Goal: Use online tool/utility: Utilize a website feature to perform a specific function

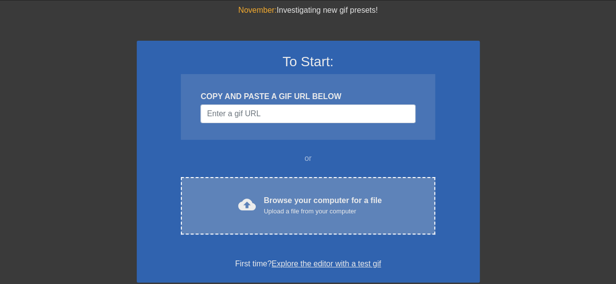
scroll to position [98, 0]
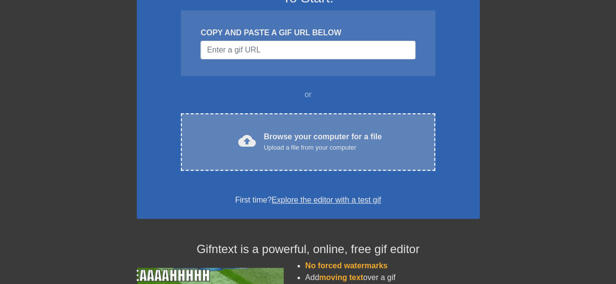
click at [296, 143] on div "Upload a file from your computer" at bounding box center [322, 148] width 118 height 10
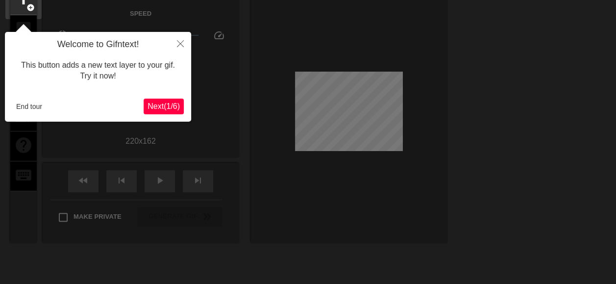
scroll to position [24, 0]
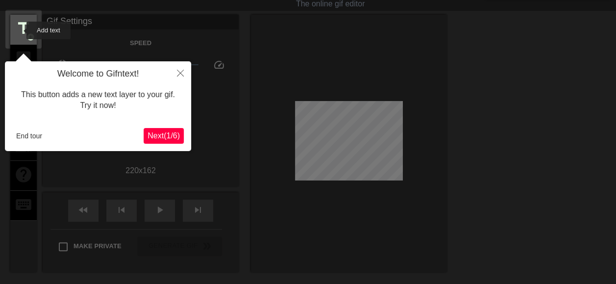
click at [20, 30] on span "title" at bounding box center [23, 28] width 19 height 19
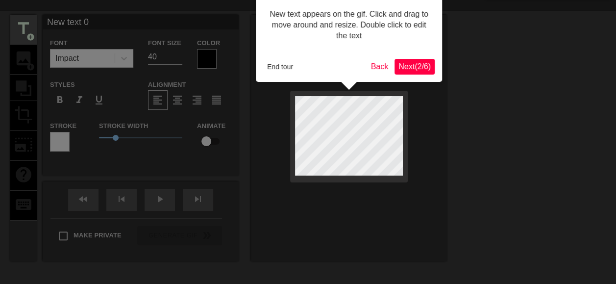
scroll to position [0, 0]
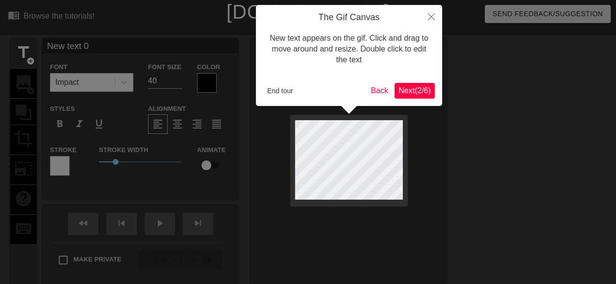
click at [409, 92] on span "Next ( 2 / 6 )" at bounding box center [414, 90] width 32 height 8
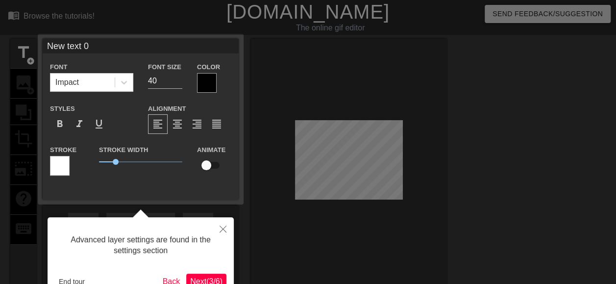
scroll to position [24, 0]
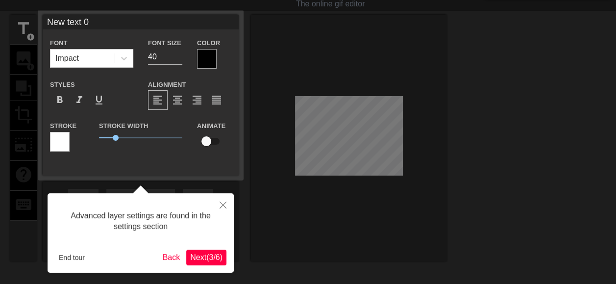
click at [198, 254] on span "Next ( 3 / 6 )" at bounding box center [206, 257] width 32 height 8
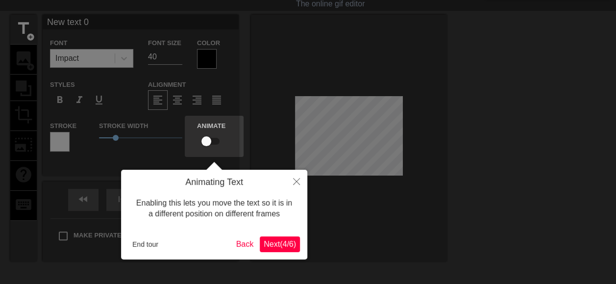
scroll to position [0, 0]
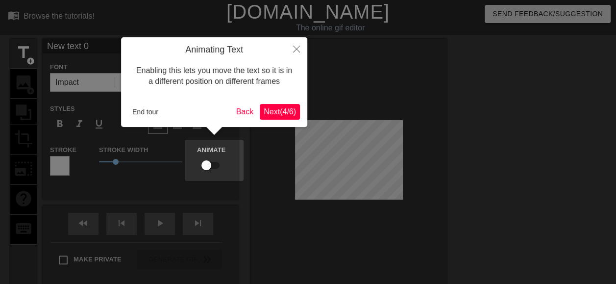
click at [276, 116] on span "Next ( 4 / 6 )" at bounding box center [279, 111] width 32 height 8
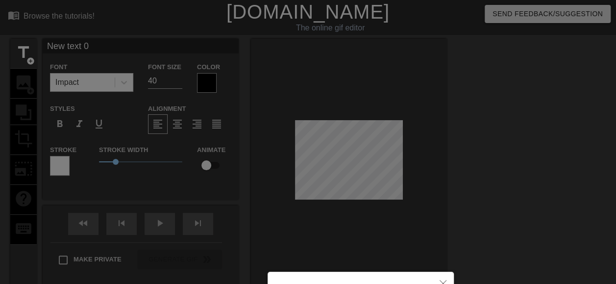
scroll to position [116, 0]
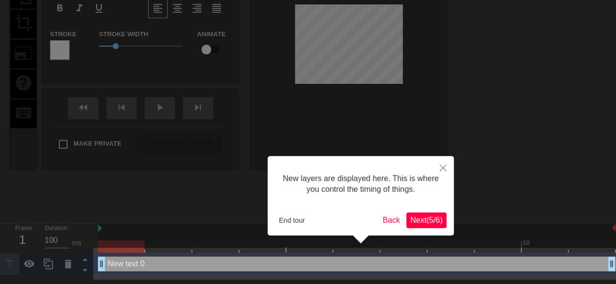
click at [418, 216] on span "Next ( 5 / 6 )" at bounding box center [426, 220] width 32 height 8
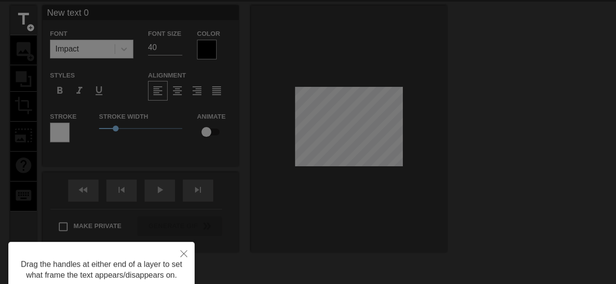
scroll to position [0, 0]
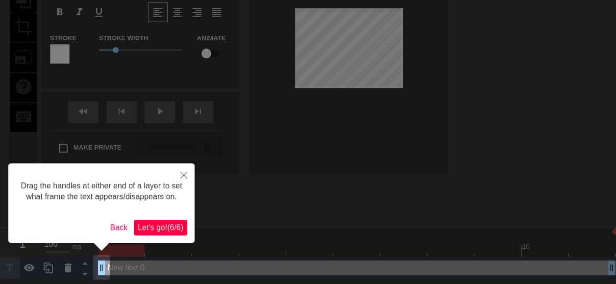
click at [169, 229] on span "Let's go! ( 6 / 6 )" at bounding box center [161, 227] width 46 height 8
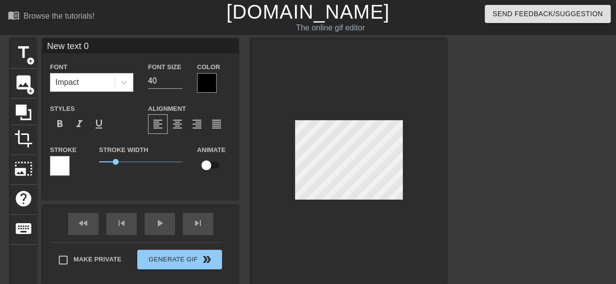
click at [85, 49] on input "New text 0" at bounding box center [141, 46] width 196 height 15
drag, startPoint x: 71, startPoint y: 52, endPoint x: -9, endPoint y: 52, distance: 79.8
click at [0, 52] on html "menu_book Browse the tutorials! [DOMAIN_NAME] The online gif editor Send Feedba…" at bounding box center [308, 195] width 616 height 390
type input "[PERSON_NAME]"
drag, startPoint x: 120, startPoint y: 90, endPoint x: 126, endPoint y: 91, distance: 5.5
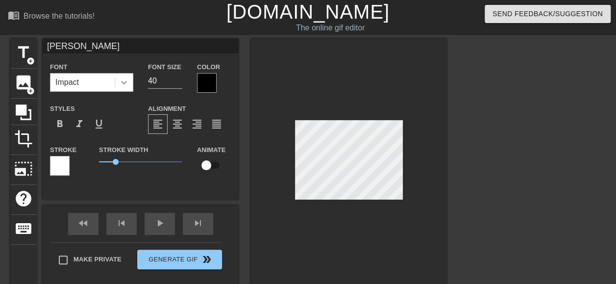
click at [120, 90] on div at bounding box center [124, 82] width 18 height 18
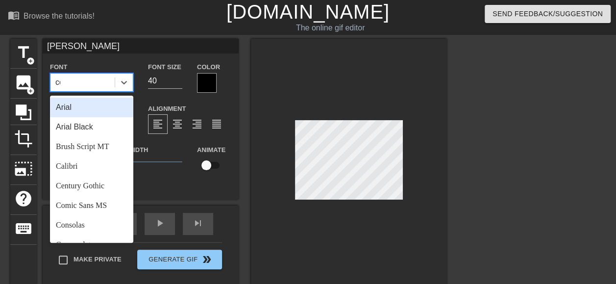
type input "com"
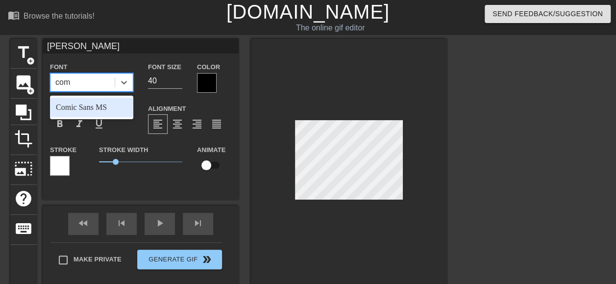
click at [110, 108] on div "Comic Sans MS" at bounding box center [91, 107] width 83 height 20
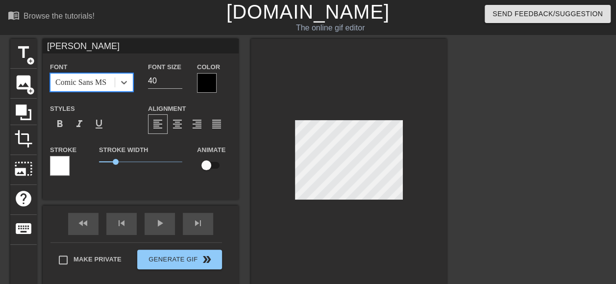
click at [204, 77] on div at bounding box center [207, 83] width 20 height 20
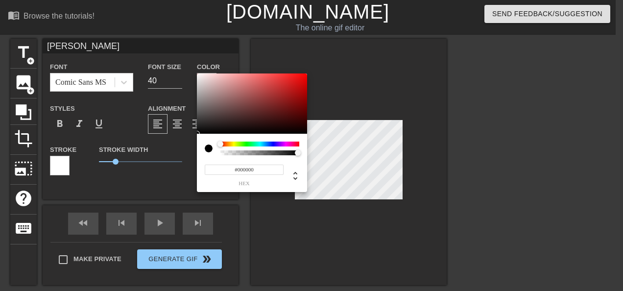
type input "0"
type input "1"
drag, startPoint x: 224, startPoint y: 153, endPoint x: 288, endPoint y: 144, distance: 64.4
click at [404, 150] on div "0 r 0 g 0 b 1 a" at bounding box center [311, 145] width 623 height 291
type input "91"
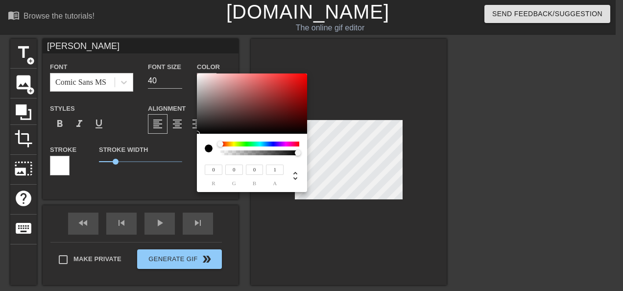
type input "83"
type input "101"
type input "92"
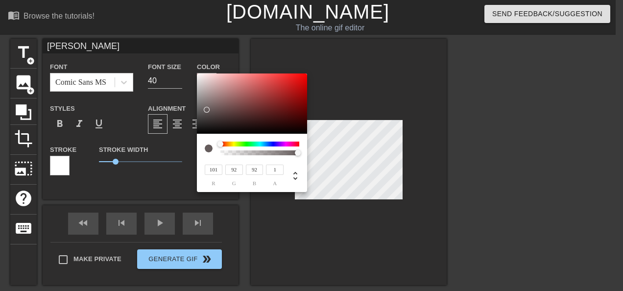
type input "255"
type input "163"
type input "150"
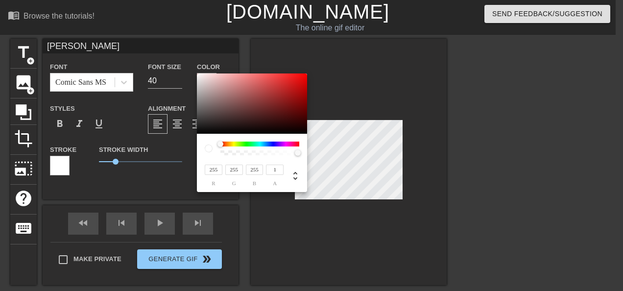
type input "150"
type input "147"
type input "130"
type input "149"
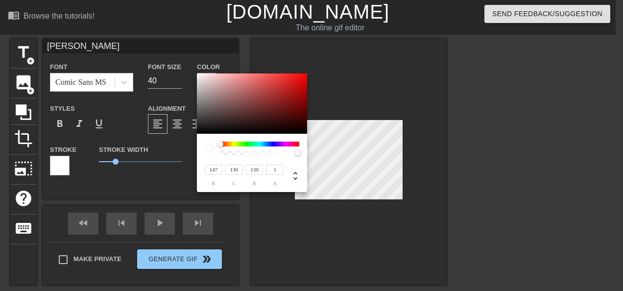
type input "132"
type input "169"
type input "150"
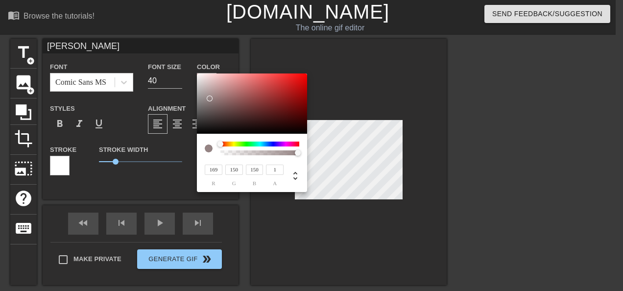
type input "174"
type input "154"
type input "255"
type input "248"
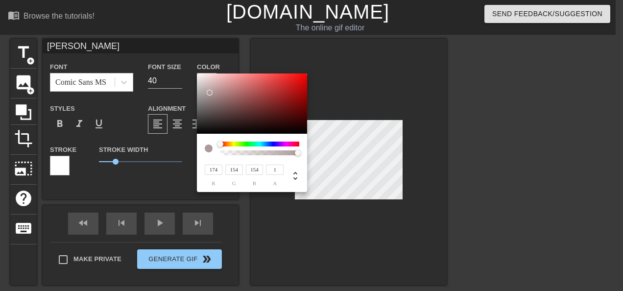
type input "248"
type input "254"
type input "245"
type input "231"
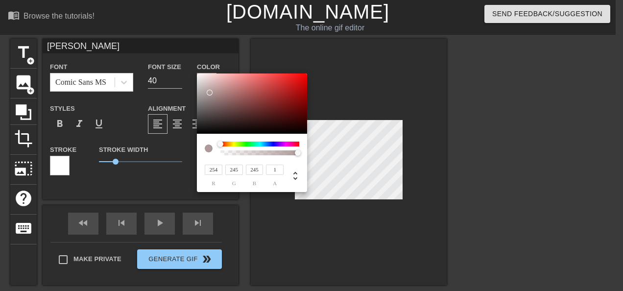
type input "215"
type input "225"
type input "205"
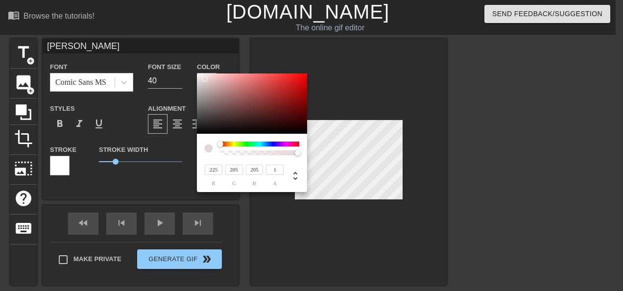
type input "215"
type input "187"
type input "213"
type input "184"
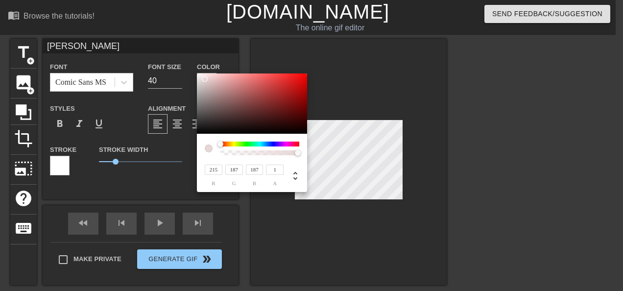
type input "184"
type input "221"
type input "199"
type input "225"
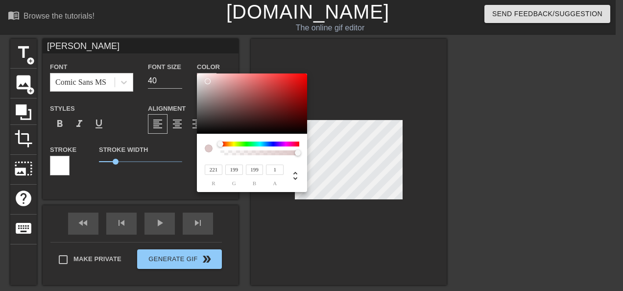
type input "205"
type input "229"
type input "210"
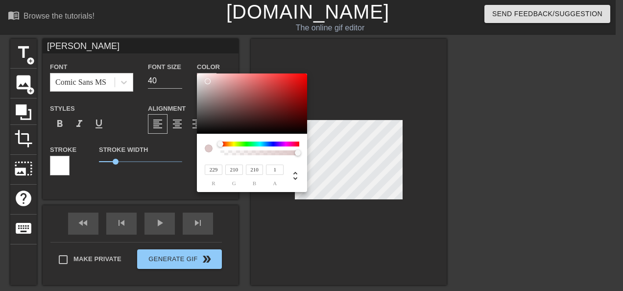
type input "250"
type input "234"
type input "255"
type input "243"
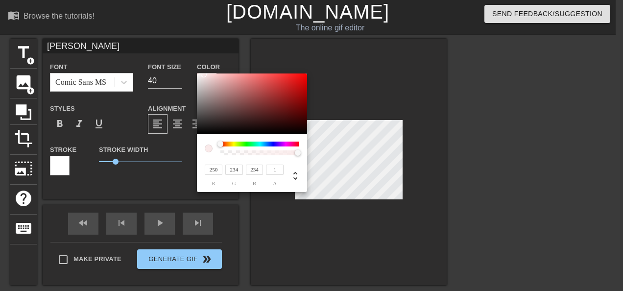
type input "243"
type input "246"
type input "248"
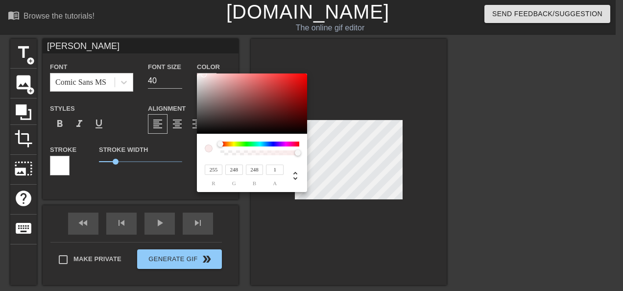
type input "249"
type input "250"
type input "28"
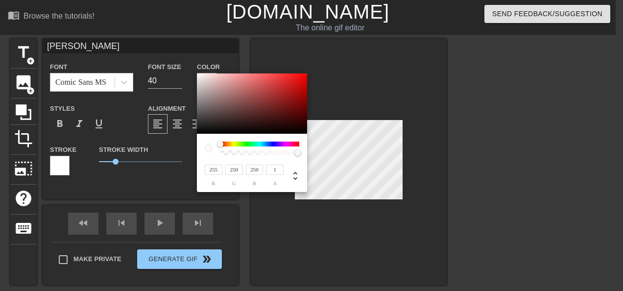
type input "28"
type input "246"
type input "27"
type input "244"
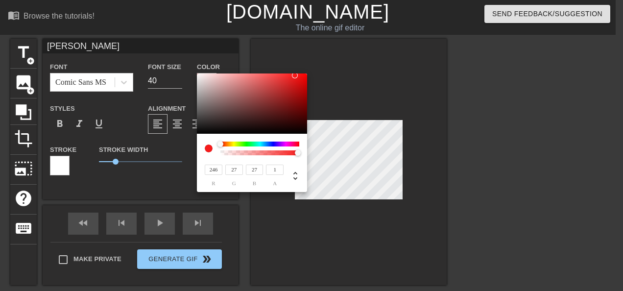
type input "238"
type input "237"
type input "242"
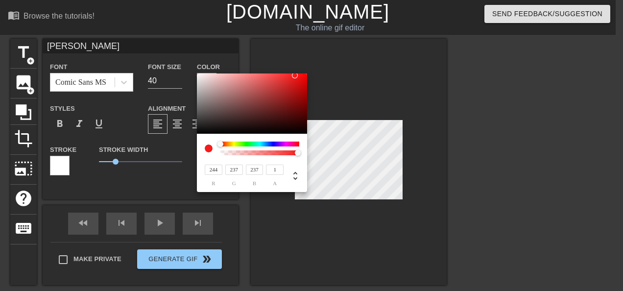
type input "235"
type input "240"
type input "234"
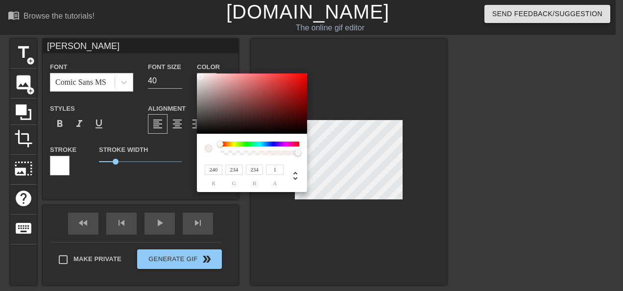
type input "237"
type input "132"
type input "237"
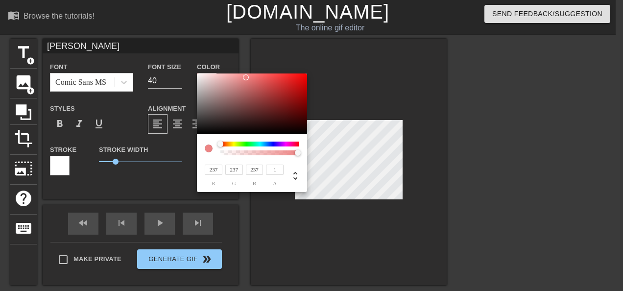
type input "240"
type input "242"
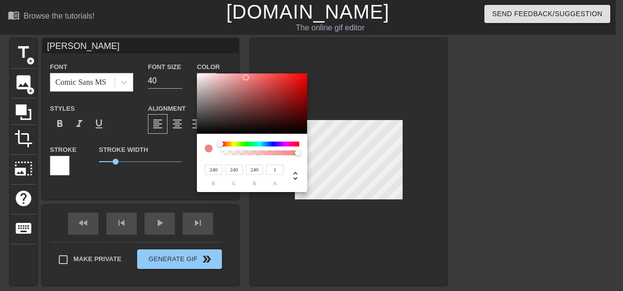
type input "242"
type input "246"
type input "250"
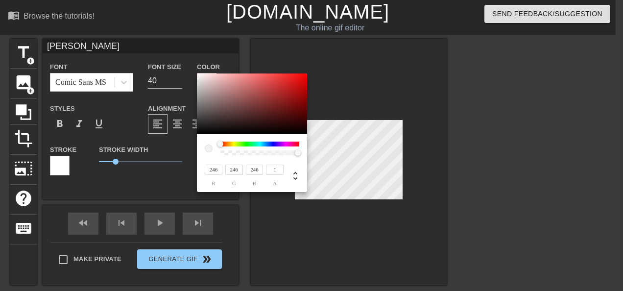
type input "250"
type input "254"
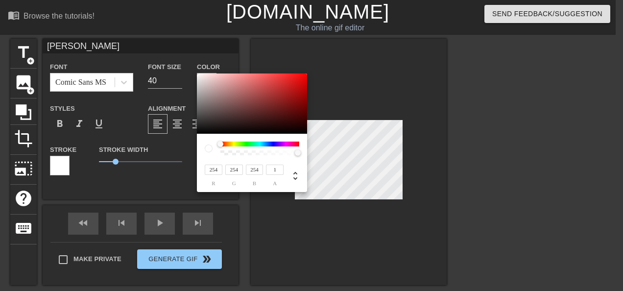
type input "255"
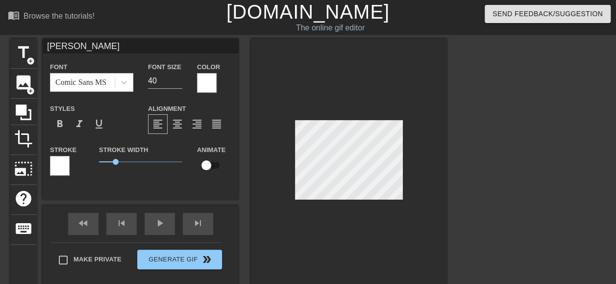
click at [423, 175] on div at bounding box center [349, 162] width 196 height 246
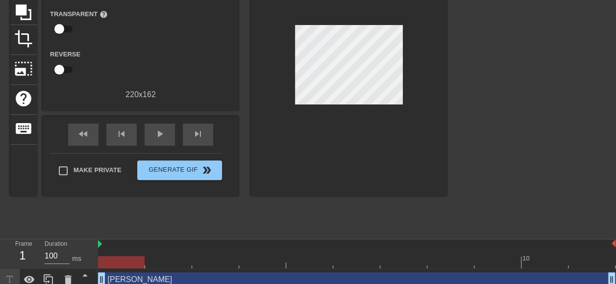
scroll to position [109, 0]
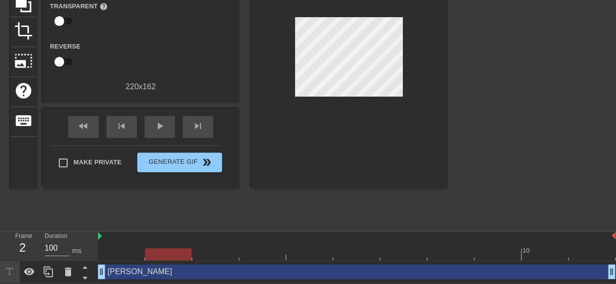
click at [158, 251] on div at bounding box center [356, 254] width 517 height 12
click at [208, 254] on div at bounding box center [356, 254] width 517 height 12
click at [253, 248] on div at bounding box center [356, 254] width 517 height 12
click at [307, 254] on div at bounding box center [356, 254] width 517 height 12
click at [354, 252] on div at bounding box center [356, 254] width 517 height 12
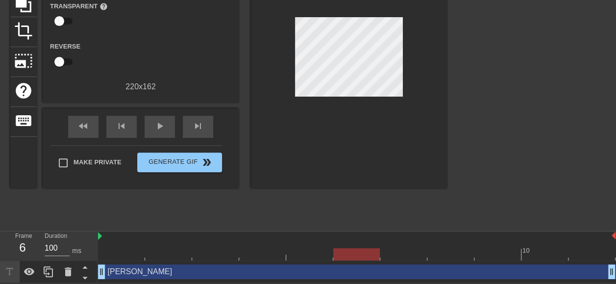
click at [417, 255] on div at bounding box center [356, 254] width 517 height 12
click at [449, 253] on div at bounding box center [356, 254] width 517 height 12
click at [425, 270] on div "[PERSON_NAME] drag_handle drag_handle" at bounding box center [356, 271] width 517 height 15
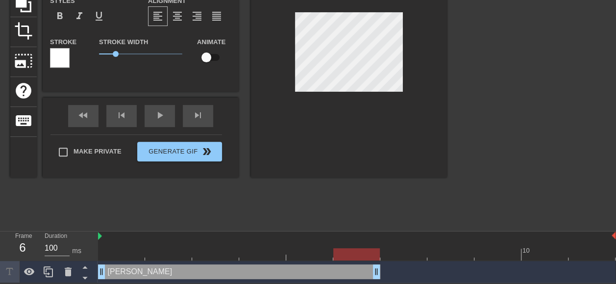
drag, startPoint x: 613, startPoint y: 269, endPoint x: 380, endPoint y: 280, distance: 233.4
click at [380, 280] on div "[PERSON_NAME] drag_handle drag_handle" at bounding box center [356, 272] width 517 height 22
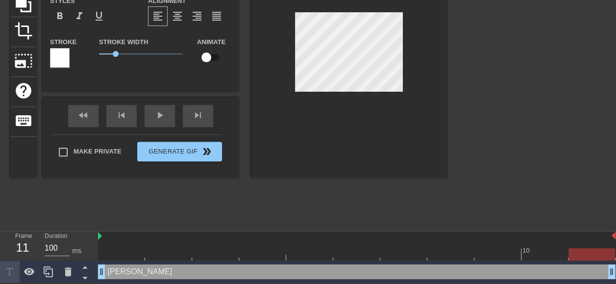
drag, startPoint x: 376, startPoint y: 271, endPoint x: 602, endPoint y: 269, distance: 226.3
click at [447, 249] on div at bounding box center [356, 254] width 517 height 12
click at [382, 254] on div at bounding box center [356, 254] width 517 height 12
click at [342, 250] on div at bounding box center [356, 254] width 517 height 12
click at [455, 245] on div at bounding box center [450, 247] width 47 height 12
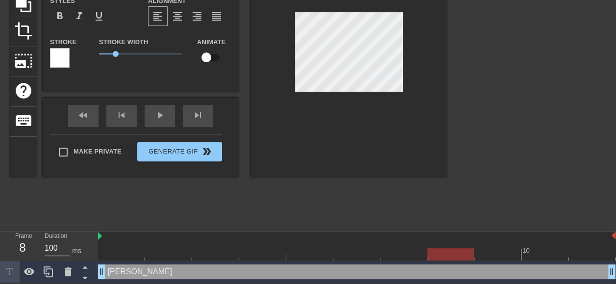
click at [476, 252] on div at bounding box center [356, 254] width 517 height 12
click at [316, 248] on div at bounding box center [356, 254] width 517 height 12
click at [266, 253] on div at bounding box center [356, 254] width 517 height 12
drag, startPoint x: 300, startPoint y: 254, endPoint x: 308, endPoint y: 255, distance: 7.9
click at [300, 255] on div at bounding box center [356, 254] width 517 height 12
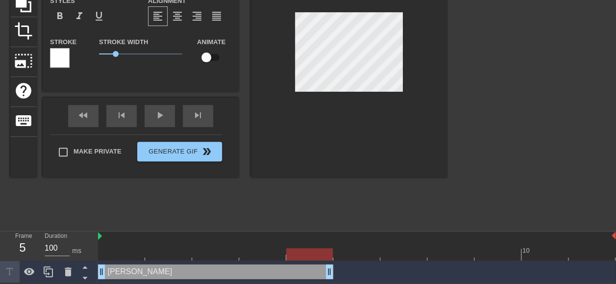
drag, startPoint x: 612, startPoint y: 270, endPoint x: 333, endPoint y: 270, distance: 278.7
click at [333, 270] on div "[PERSON_NAME] drag_handle drag_handle" at bounding box center [356, 271] width 517 height 15
click at [377, 200] on div "title add_circle image add_circle crop photo_size_select_large help keyboard [P…" at bounding box center [228, 78] width 436 height 294
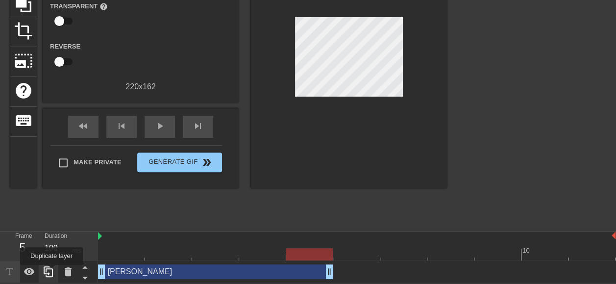
click at [51, 271] on icon at bounding box center [49, 271] width 12 height 12
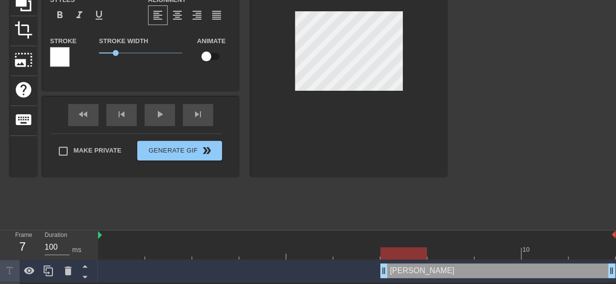
drag, startPoint x: 271, startPoint y: 270, endPoint x: 540, endPoint y: 264, distance: 268.5
click at [540, 264] on div "[PERSON_NAME] drag_handle drag_handle" at bounding box center [497, 270] width 235 height 15
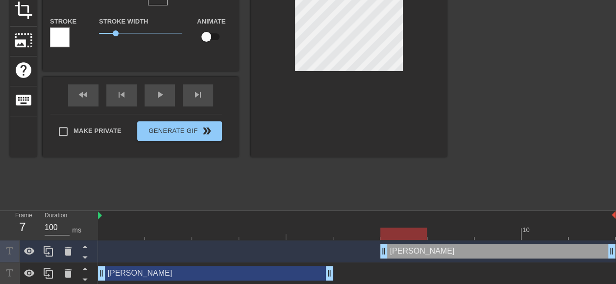
scroll to position [131, 0]
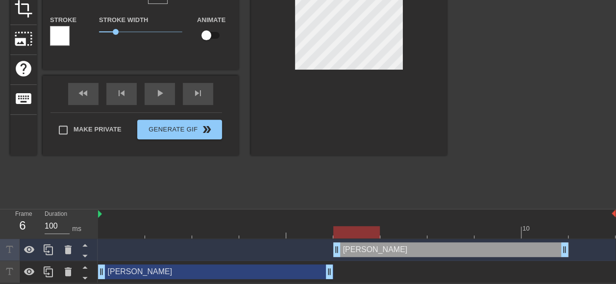
drag, startPoint x: 446, startPoint y: 249, endPoint x: 408, endPoint y: 250, distance: 37.7
click at [408, 250] on div "[PERSON_NAME] drag_handle drag_handle" at bounding box center [450, 249] width 235 height 15
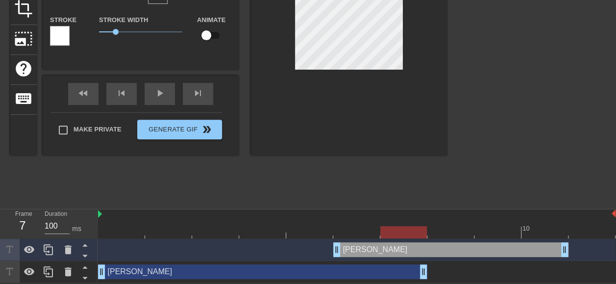
drag, startPoint x: 329, startPoint y: 268, endPoint x: 425, endPoint y: 268, distance: 95.5
drag, startPoint x: 340, startPoint y: 245, endPoint x: 352, endPoint y: 247, distance: 11.9
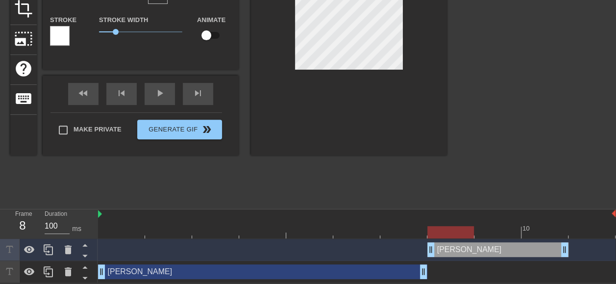
drag, startPoint x: 337, startPoint y: 249, endPoint x: 414, endPoint y: 249, distance: 77.4
click at [414, 249] on div "[PERSON_NAME] drag_handle drag_handle" at bounding box center [356, 249] width 517 height 15
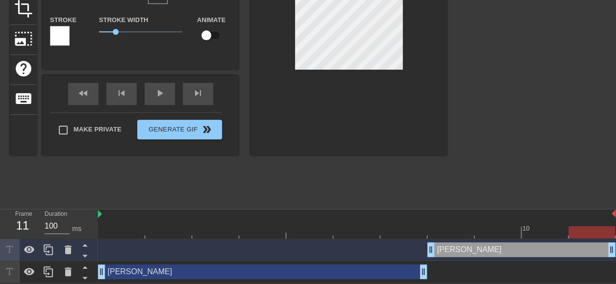
drag, startPoint x: 562, startPoint y: 243, endPoint x: 587, endPoint y: 245, distance: 24.6
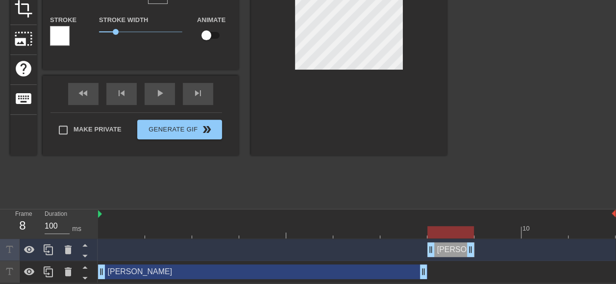
drag, startPoint x: 612, startPoint y: 246, endPoint x: 489, endPoint y: 250, distance: 123.0
click at [489, 250] on div "[PERSON_NAME] drag_handle drag_handle" at bounding box center [356, 249] width 517 height 15
click at [45, 248] on icon at bounding box center [49, 249] width 12 height 12
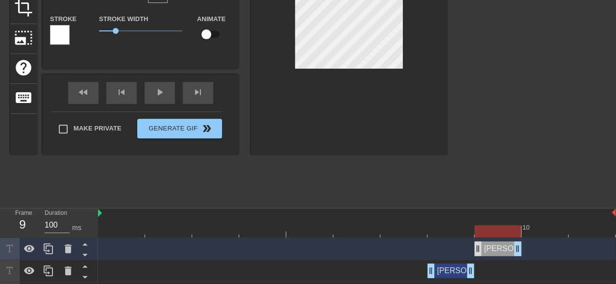
drag, startPoint x: 446, startPoint y: 247, endPoint x: 479, endPoint y: 251, distance: 33.0
click at [479, 251] on div "[PERSON_NAME] drag_handle drag_handle" at bounding box center [497, 248] width 47 height 15
click at [48, 242] on div at bounding box center [49, 249] width 20 height 22
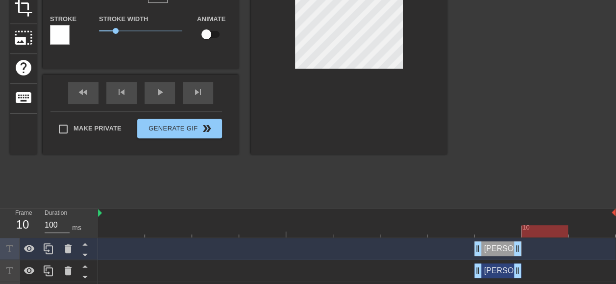
click at [542, 227] on div at bounding box center [356, 231] width 517 height 12
drag, startPoint x: 500, startPoint y: 249, endPoint x: 533, endPoint y: 249, distance: 33.3
click at [533, 249] on div "[PERSON_NAME] drag_handle drag_handle" at bounding box center [544, 248] width 47 height 15
click at [550, 250] on div "[PERSON_NAME] drag_handle drag_handle" at bounding box center [544, 248] width 47 height 15
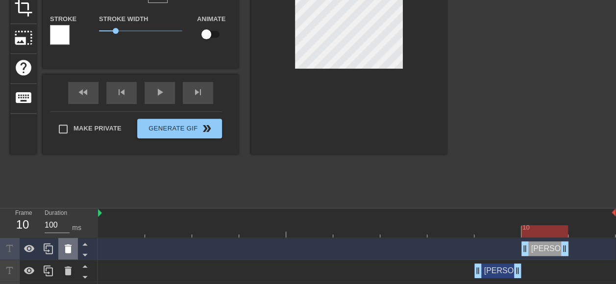
click at [70, 248] on icon at bounding box center [68, 248] width 7 height 9
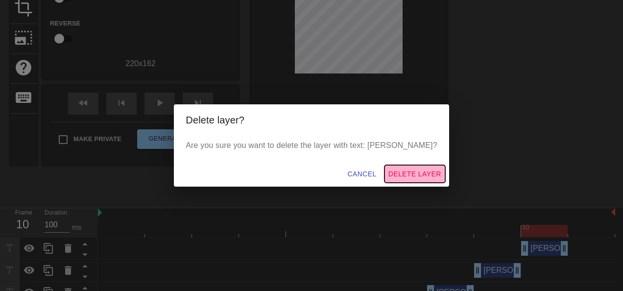
click at [398, 175] on span "Delete Layer" at bounding box center [414, 174] width 53 height 12
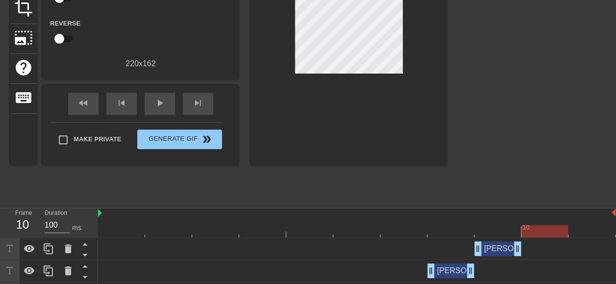
click at [374, 229] on div at bounding box center [356, 231] width 517 height 12
click at [429, 226] on div at bounding box center [356, 231] width 517 height 12
drag, startPoint x: 477, startPoint y: 228, endPoint x: 511, endPoint y: 228, distance: 33.8
click at [478, 228] on div at bounding box center [356, 231] width 517 height 12
click at [536, 225] on div at bounding box center [356, 231] width 517 height 12
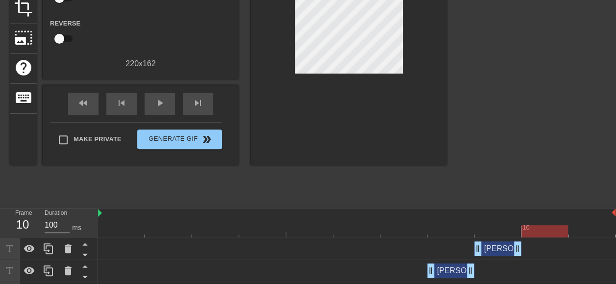
click at [485, 234] on div at bounding box center [356, 231] width 517 height 12
click at [540, 227] on div at bounding box center [356, 231] width 517 height 12
click at [489, 250] on div "[PERSON_NAME] drag_handle drag_handle" at bounding box center [497, 248] width 47 height 15
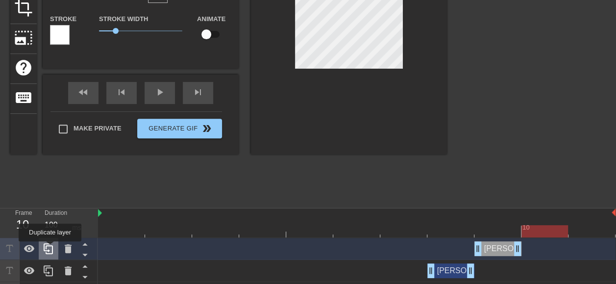
click at [50, 248] on icon at bounding box center [49, 248] width 12 height 12
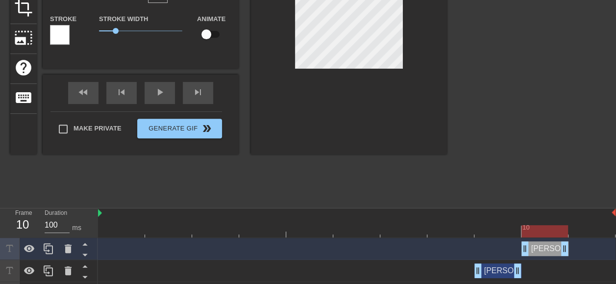
drag, startPoint x: 498, startPoint y: 248, endPoint x: 534, endPoint y: 251, distance: 36.4
click at [534, 251] on div "[PERSON_NAME] drag_handle drag_handle" at bounding box center [544, 248] width 47 height 15
click at [531, 90] on div at bounding box center [531, 55] width 147 height 294
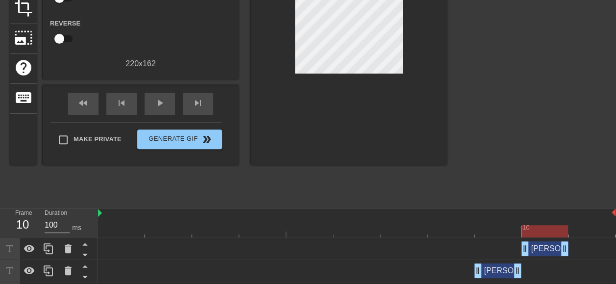
click at [192, 248] on div "[PERSON_NAME] drag_handle drag_handle" at bounding box center [356, 248] width 517 height 15
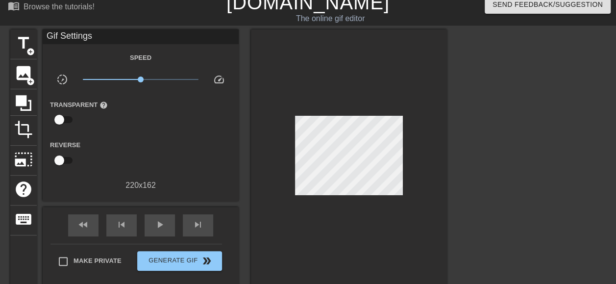
scroll to position [0, 0]
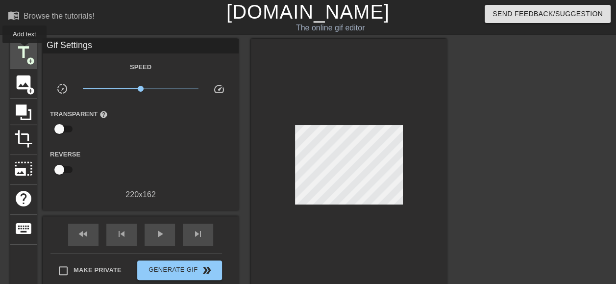
click at [24, 50] on span "title" at bounding box center [23, 52] width 19 height 19
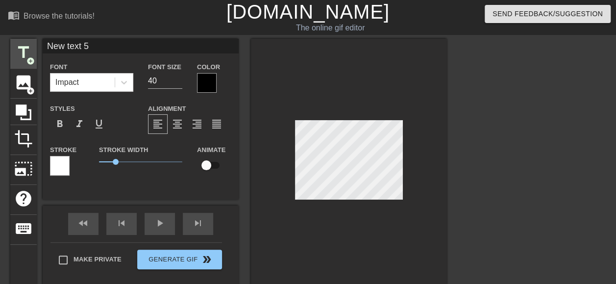
drag, startPoint x: 98, startPoint y: 48, endPoint x: 17, endPoint y: 41, distance: 81.7
click at [17, 41] on div "title add_circle image add_circle crop photo_size_select_large help keyboard Ne…" at bounding box center [228, 162] width 436 height 246
type input "DTS LAB"
click at [205, 81] on div at bounding box center [207, 83] width 20 height 20
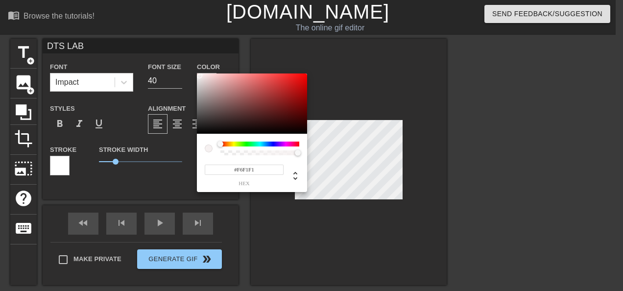
click at [199, 75] on div at bounding box center [252, 103] width 110 height 61
type input "#FFFFFF"
drag, startPoint x: 198, startPoint y: 75, endPoint x: 193, endPoint y: 68, distance: 8.8
click at [193, 68] on div "#FFFFFF hex" at bounding box center [311, 145] width 623 height 291
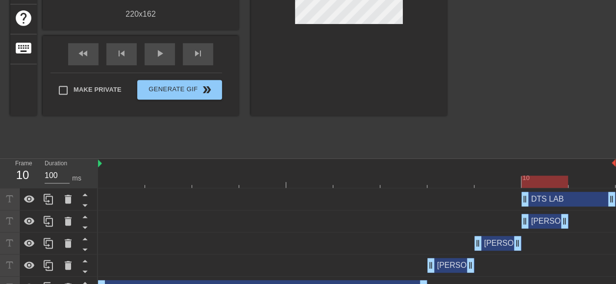
scroll to position [196, 0]
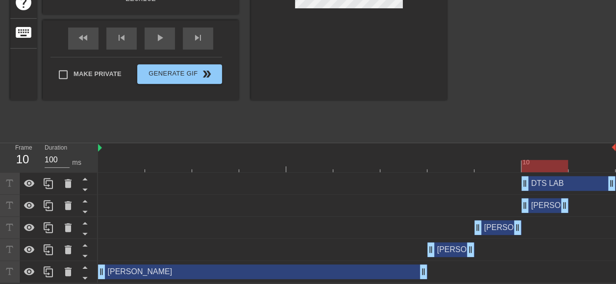
click at [265, 179] on div "DTS LAB drag_handle drag_handle" at bounding box center [356, 183] width 517 height 15
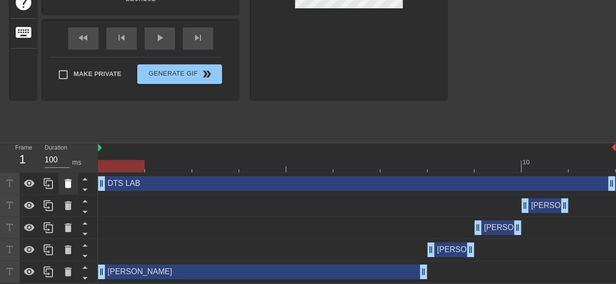
drag, startPoint x: 527, startPoint y: 187, endPoint x: 62, endPoint y: 172, distance: 466.0
click at [100, 168] on div "10 DTS LAB drag_handle drag_handle [PERSON_NAME] drag_handle drag_handle [PERSO…" at bounding box center [357, 213] width 518 height 140
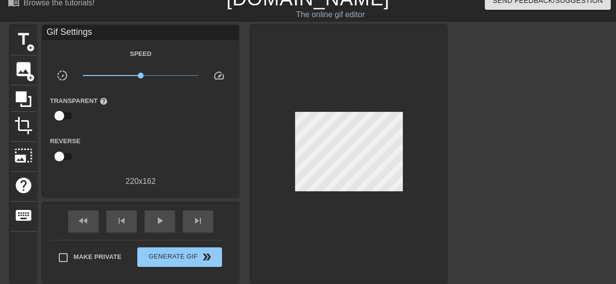
scroll to position [0, 0]
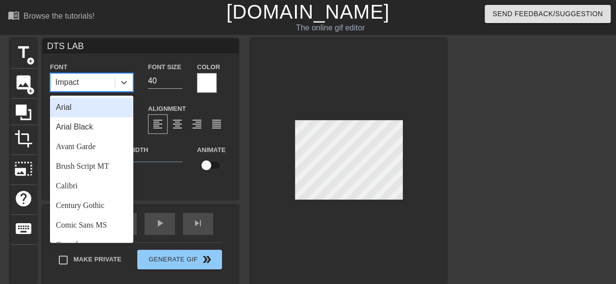
click at [107, 82] on div "Impact" at bounding box center [82, 82] width 64 height 18
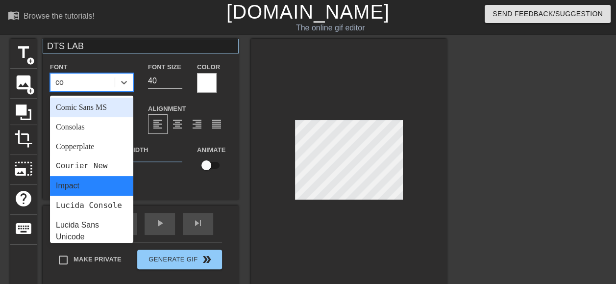
type input "com"
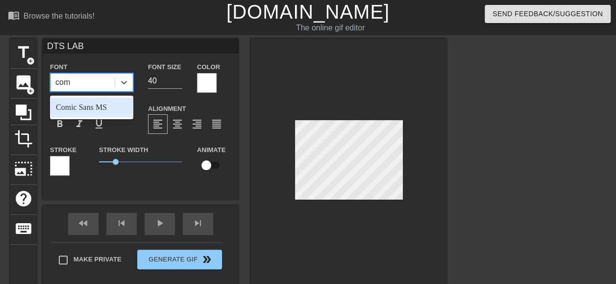
click at [74, 114] on div "Comic Sans MS" at bounding box center [91, 107] width 83 height 20
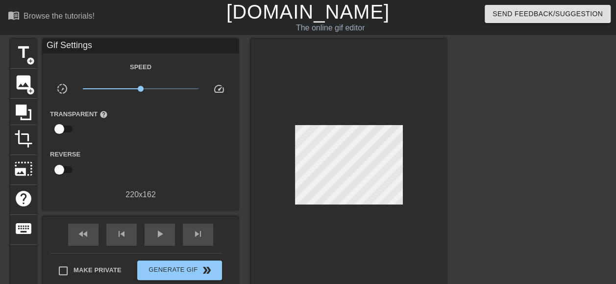
click at [463, 149] on div at bounding box center [531, 186] width 147 height 294
click at [20, 56] on span "title" at bounding box center [23, 52] width 19 height 19
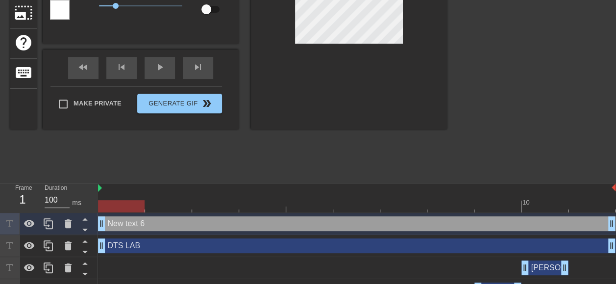
scroll to position [98, 0]
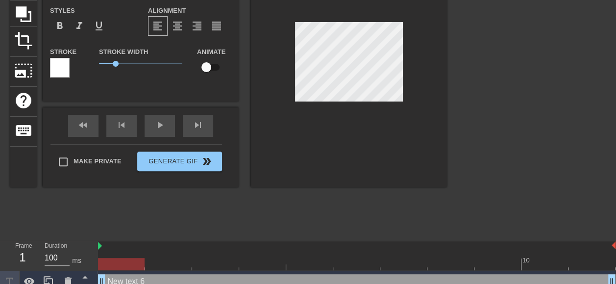
click at [174, 263] on div at bounding box center [356, 264] width 517 height 12
click at [219, 260] on div at bounding box center [356, 264] width 517 height 12
click at [260, 263] on div at bounding box center [356, 264] width 517 height 12
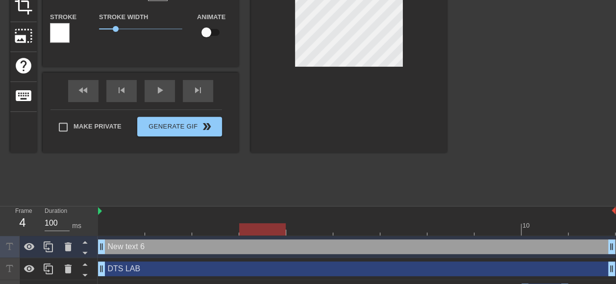
scroll to position [147, 0]
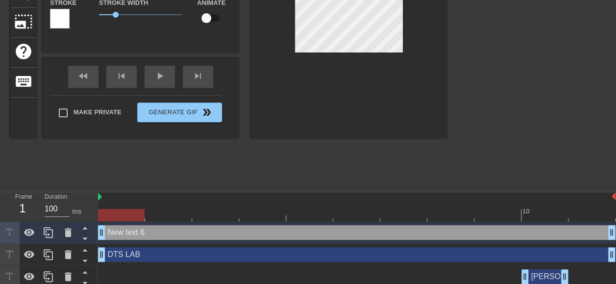
drag, startPoint x: 106, startPoint y: 234, endPoint x: 204, endPoint y: 232, distance: 97.5
click at [204, 232] on div "New text 6 drag_handle drag_handle" at bounding box center [356, 232] width 517 height 15
click at [219, 212] on div at bounding box center [356, 215] width 517 height 12
click at [263, 216] on div at bounding box center [356, 215] width 517 height 12
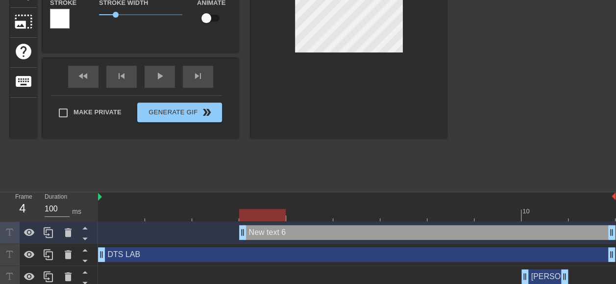
drag, startPoint x: 102, startPoint y: 235, endPoint x: 226, endPoint y: 230, distance: 124.5
click at [226, 230] on div "New text 6 drag_handle drag_handle" at bounding box center [356, 232] width 517 height 15
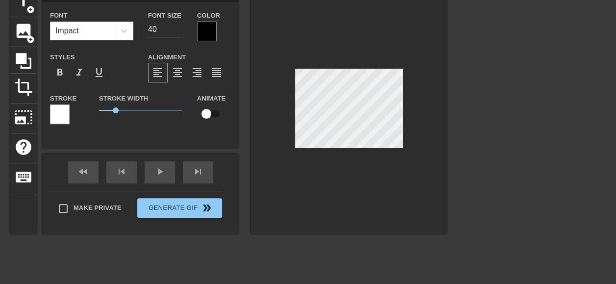
scroll to position [49, 0]
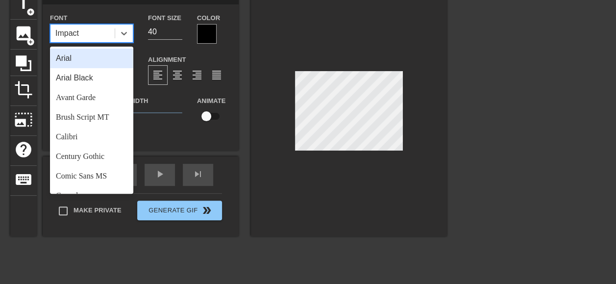
click at [80, 35] on div "Impact" at bounding box center [82, 33] width 64 height 18
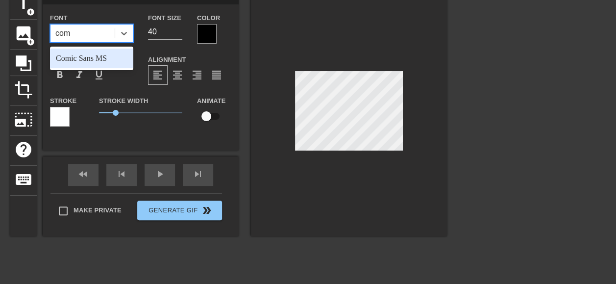
type input "comic"
click at [103, 60] on div "Comic Sans MS" at bounding box center [91, 58] width 83 height 20
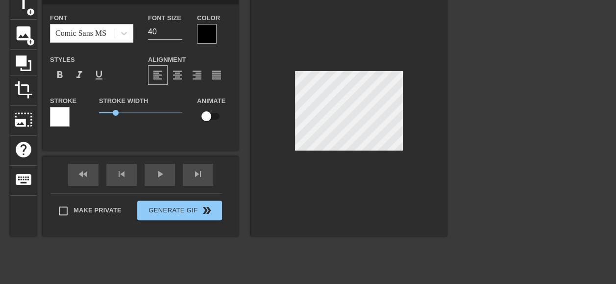
click at [209, 29] on div at bounding box center [207, 34] width 20 height 20
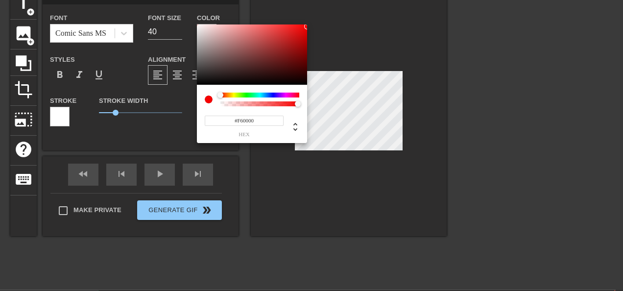
type input "#FF0000"
drag, startPoint x: 288, startPoint y: 54, endPoint x: 316, endPoint y: 20, distance: 44.1
click at [316, 20] on div "#FF0000 hex" at bounding box center [311, 145] width 623 height 291
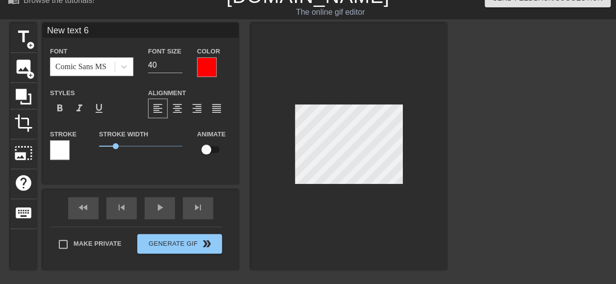
scroll to position [0, 0]
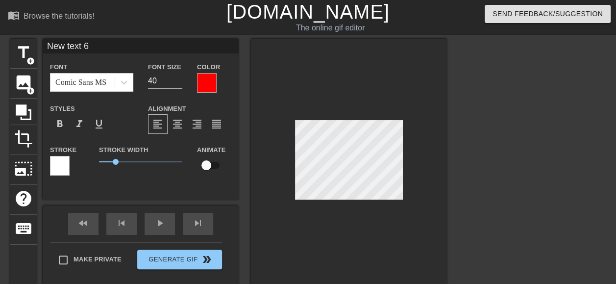
click at [103, 52] on input "New text 6" at bounding box center [141, 46] width 196 height 15
drag, startPoint x: 106, startPoint y: 51, endPoint x: 24, endPoint y: 50, distance: 81.3
click at [24, 50] on div "title add_circle image add_circle crop photo_size_select_large help keyboard Ne…" at bounding box center [228, 162] width 436 height 246
type input "on array"
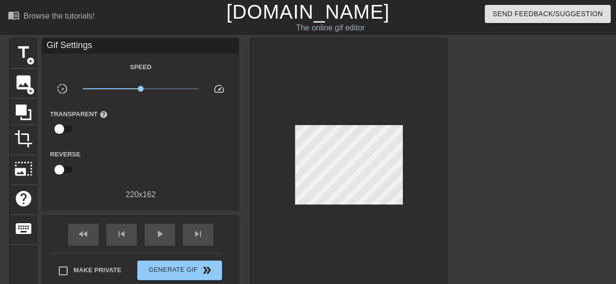
click at [531, 186] on div at bounding box center [531, 186] width 147 height 294
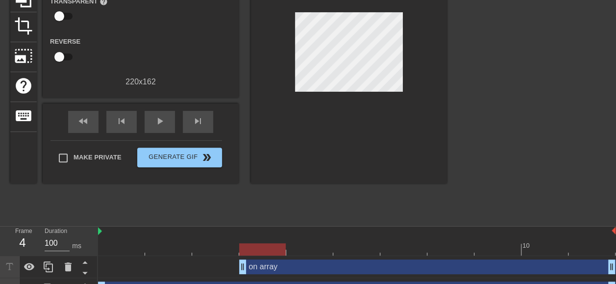
scroll to position [98, 0]
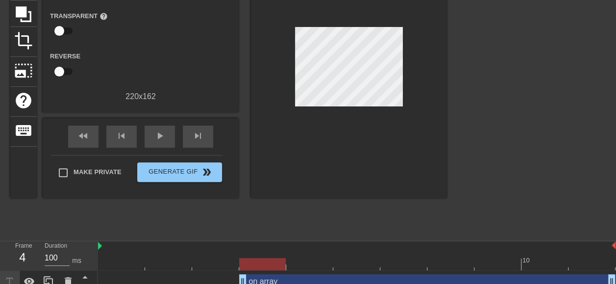
click at [313, 263] on div at bounding box center [356, 264] width 517 height 12
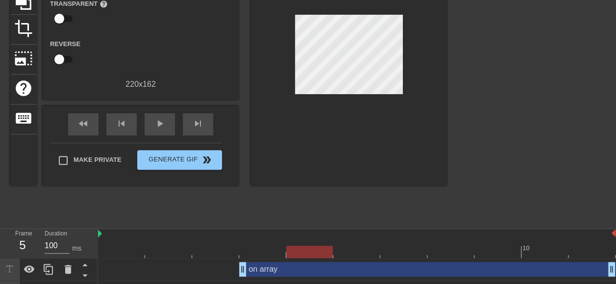
scroll to position [147, 0]
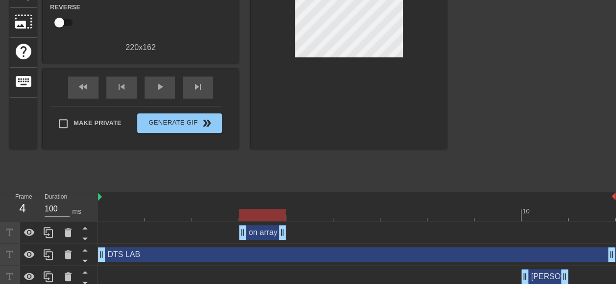
drag, startPoint x: 610, startPoint y: 232, endPoint x: 284, endPoint y: 227, distance: 325.7
click at [303, 218] on div at bounding box center [356, 215] width 517 height 12
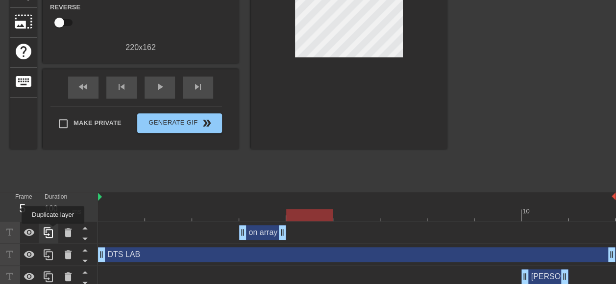
click at [53, 230] on icon at bounding box center [49, 232] width 12 height 12
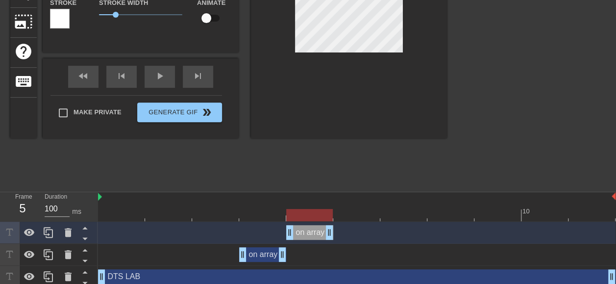
drag, startPoint x: 261, startPoint y: 234, endPoint x: 302, endPoint y: 233, distance: 40.7
click at [302, 233] on div "on array drag_handle drag_handle" at bounding box center [309, 232] width 47 height 15
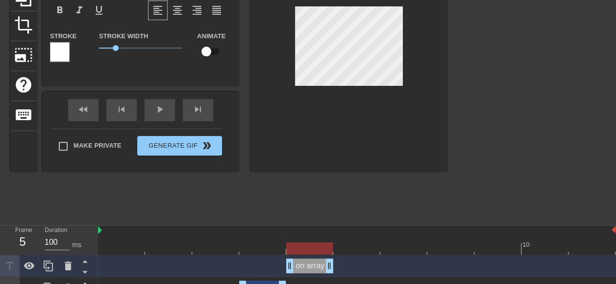
scroll to position [98, 0]
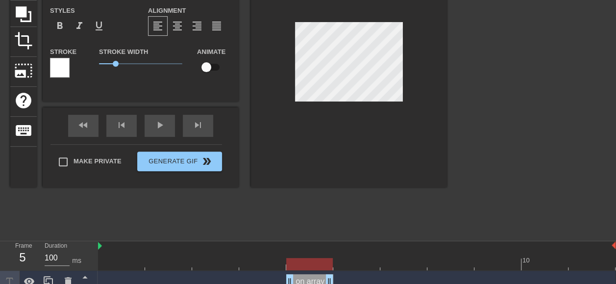
click at [479, 96] on div at bounding box center [531, 88] width 147 height 294
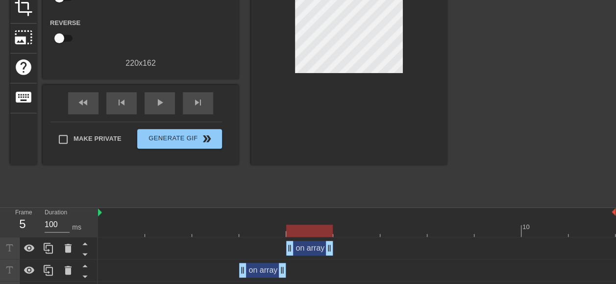
scroll to position [147, 0]
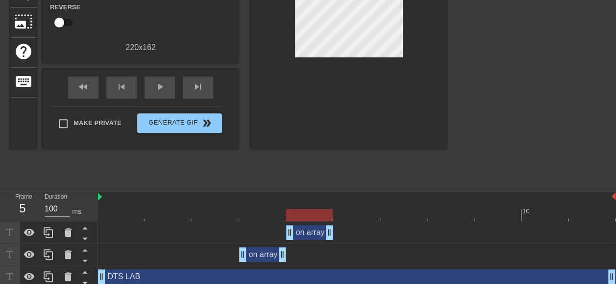
click at [361, 217] on div at bounding box center [356, 215] width 517 height 12
drag, startPoint x: 328, startPoint y: 231, endPoint x: 342, endPoint y: 233, distance: 14.8
click at [342, 233] on div "on array drag_handle drag_handle" at bounding box center [356, 232] width 517 height 15
click at [45, 226] on div at bounding box center [49, 232] width 20 height 22
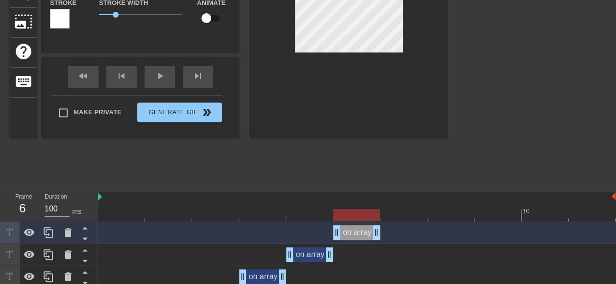
drag, startPoint x: 315, startPoint y: 235, endPoint x: 350, endPoint y: 210, distance: 43.1
click at [347, 231] on div "on array drag_handle drag_handle" at bounding box center [356, 232] width 47 height 15
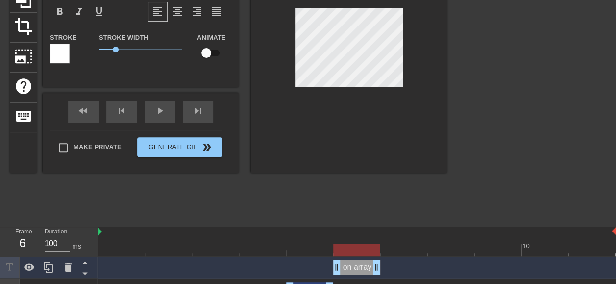
scroll to position [98, 0]
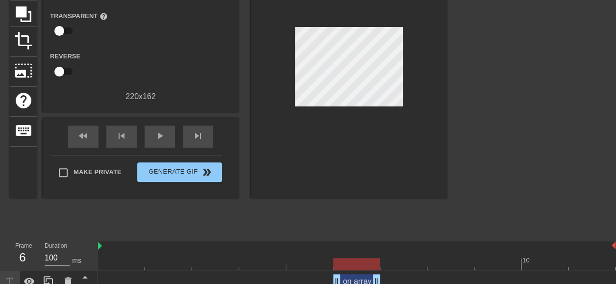
click at [538, 83] on div at bounding box center [531, 88] width 147 height 294
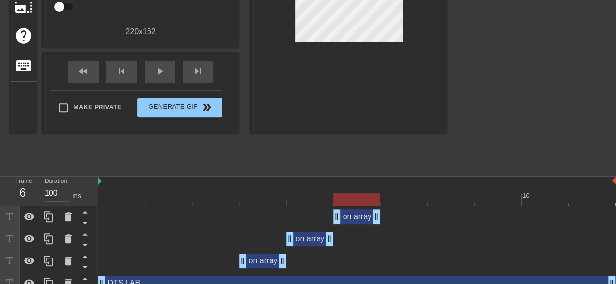
scroll to position [147, 0]
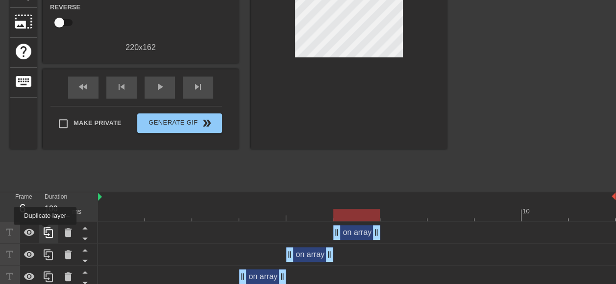
click at [45, 231] on icon at bounding box center [49, 232] width 12 height 12
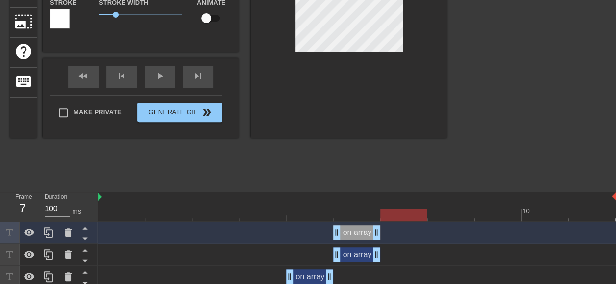
click at [393, 218] on div at bounding box center [356, 215] width 517 height 12
click at [360, 255] on div "on array drag_handle drag_handle" at bounding box center [356, 254] width 47 height 15
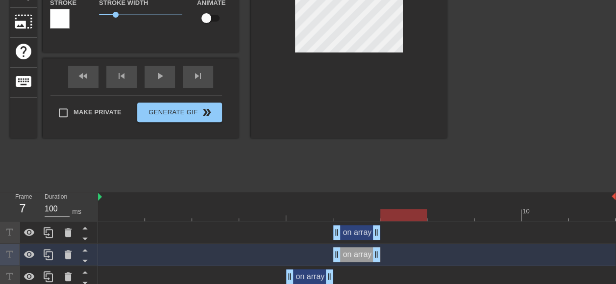
click at [417, 237] on div "on array drag_handle drag_handle" at bounding box center [356, 232] width 517 height 15
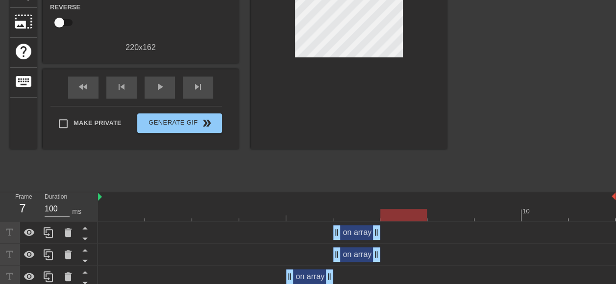
click at [346, 233] on div "on array drag_handle drag_handle" at bounding box center [356, 232] width 47 height 15
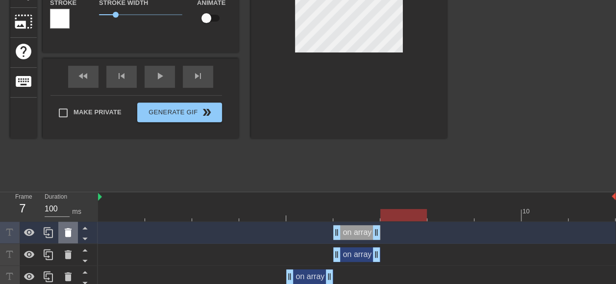
click at [65, 230] on icon at bounding box center [68, 232] width 12 height 12
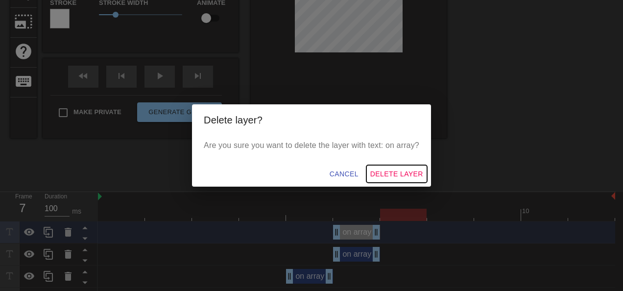
click at [381, 171] on span "Delete Layer" at bounding box center [396, 174] width 53 height 12
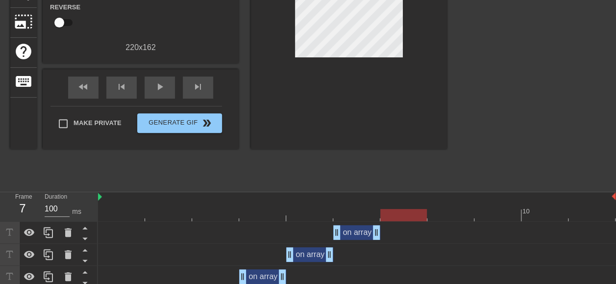
click at [362, 233] on div "on array drag_handle drag_handle" at bounding box center [356, 232] width 47 height 15
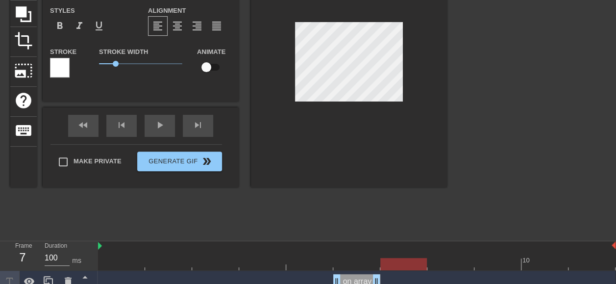
click at [360, 263] on div at bounding box center [356, 264] width 517 height 12
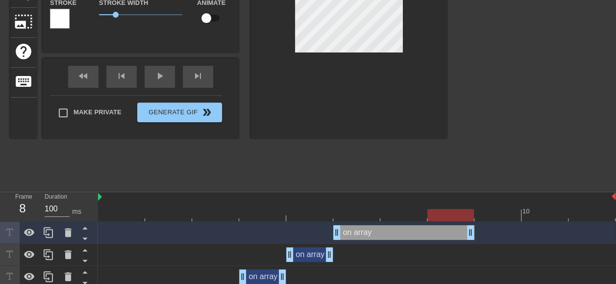
drag, startPoint x: 376, startPoint y: 232, endPoint x: 474, endPoint y: 227, distance: 98.1
click at [474, 227] on div "on array drag_handle drag_handle" at bounding box center [356, 232] width 517 height 15
click at [486, 172] on div at bounding box center [531, 39] width 147 height 294
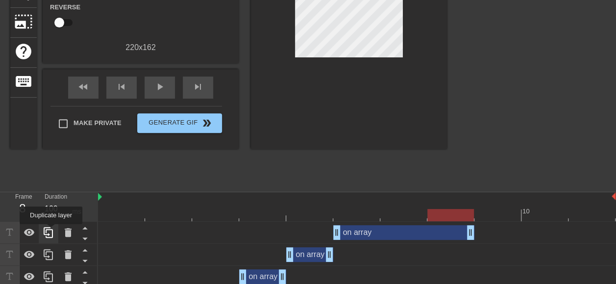
click at [50, 231] on icon at bounding box center [49, 232] width 12 height 12
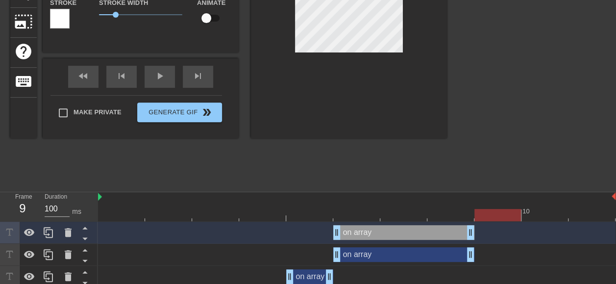
click at [487, 212] on div at bounding box center [356, 215] width 517 height 12
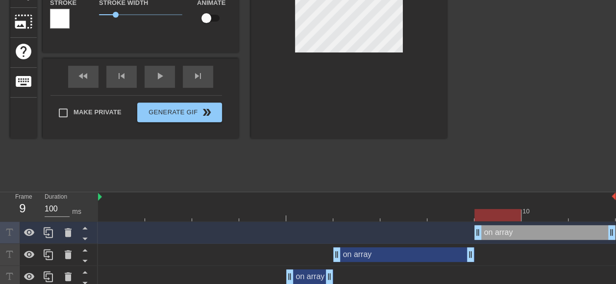
drag, startPoint x: 425, startPoint y: 234, endPoint x: 577, endPoint y: 235, distance: 151.8
click at [577, 235] on div "on array drag_handle drag_handle" at bounding box center [544, 232] width 141 height 15
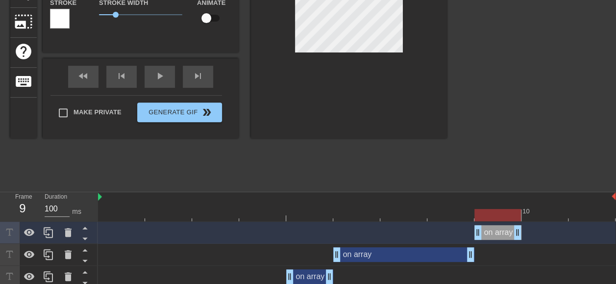
drag, startPoint x: 609, startPoint y: 232, endPoint x: 508, endPoint y: 233, distance: 100.4
click at [54, 227] on icon at bounding box center [49, 232] width 12 height 12
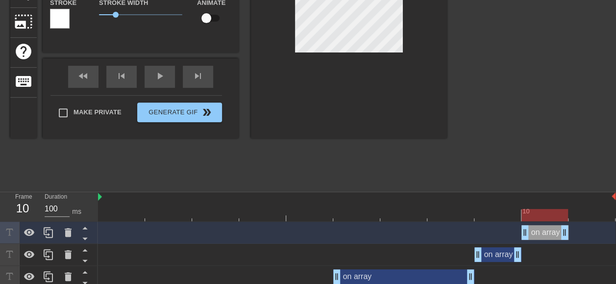
drag, startPoint x: 495, startPoint y: 231, endPoint x: 530, endPoint y: 231, distance: 35.3
click at [530, 231] on div "on array drag_handle drag_handle" at bounding box center [544, 232] width 47 height 15
click at [270, 29] on div at bounding box center [349, 15] width 196 height 246
click at [589, 96] on div at bounding box center [531, 39] width 147 height 294
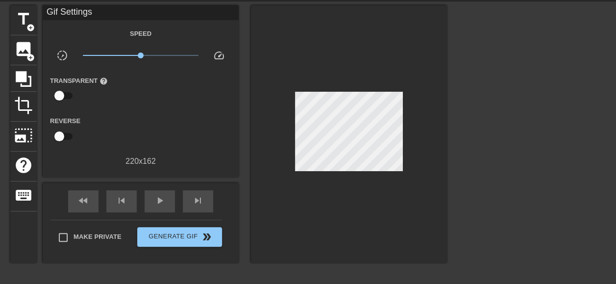
scroll to position [49, 0]
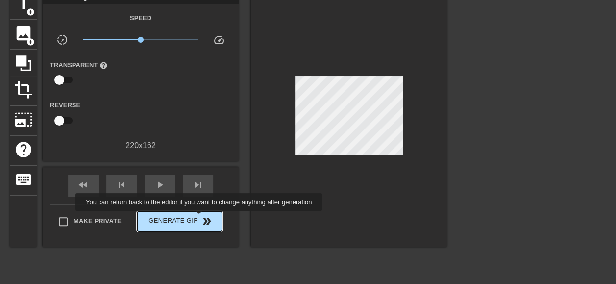
click at [201, 218] on span "double_arrow" at bounding box center [207, 221] width 12 height 12
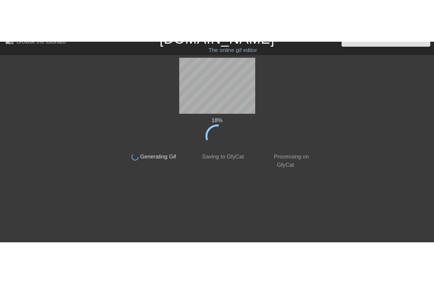
scroll to position [0, 0]
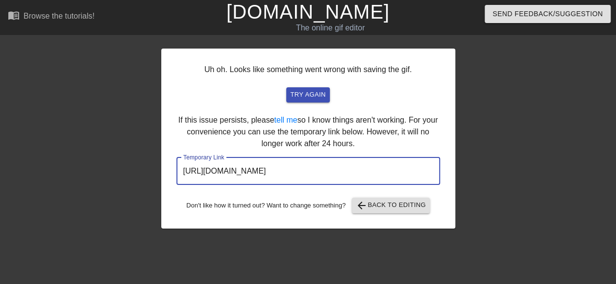
drag, startPoint x: 401, startPoint y: 177, endPoint x: 156, endPoint y: 175, distance: 244.4
click at [156, 175] on div "Uh oh. Looks like something went wrong with saving the gif. try again If this i…" at bounding box center [308, 186] width 616 height 294
